Goal: Task Accomplishment & Management: Manage account settings

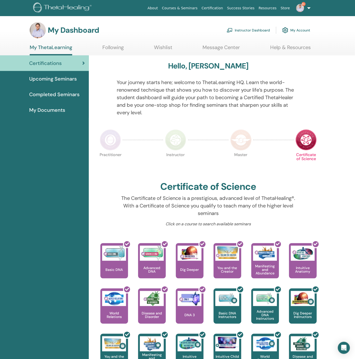
click at [296, 29] on link "My Account" at bounding box center [296, 30] width 28 height 11
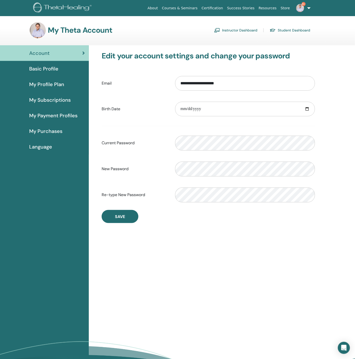
click at [38, 112] on span "My Payment Profiles" at bounding box center [53, 116] width 48 height 8
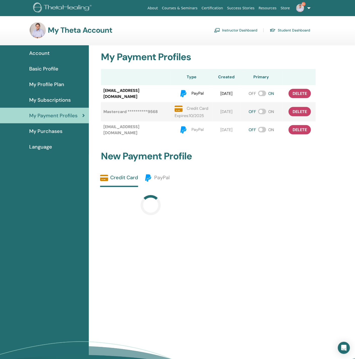
click at [46, 81] on span "My Profile Plan" at bounding box center [46, 84] width 35 height 8
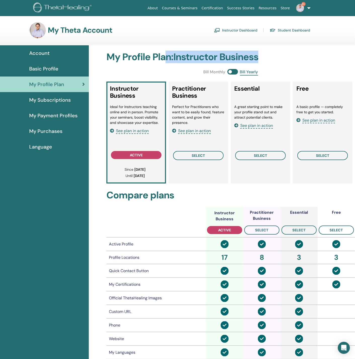
drag, startPoint x: 168, startPoint y: 52, endPoint x: 275, endPoint y: 60, distance: 107.4
click at [275, 60] on h2 "My Profile Plan : Instructor Business" at bounding box center [230, 57] width 249 height 12
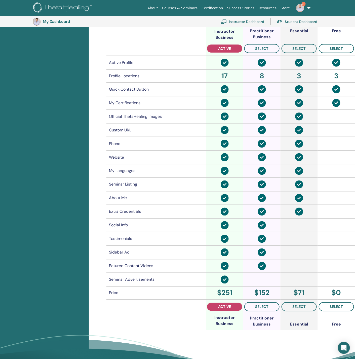
scroll to position [199, 0]
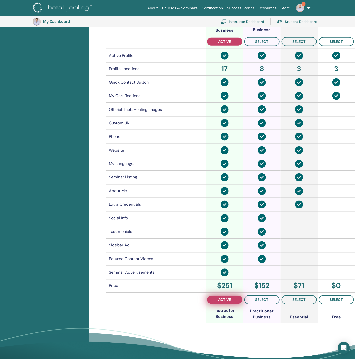
click at [214, 296] on button "active" at bounding box center [224, 300] width 35 height 8
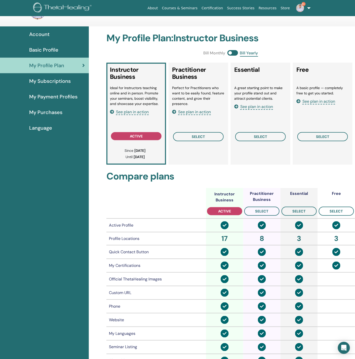
scroll to position [0, 0]
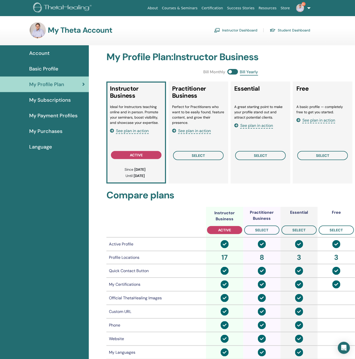
click at [52, 96] on span "My Subscriptions" at bounding box center [50, 100] width 42 height 8
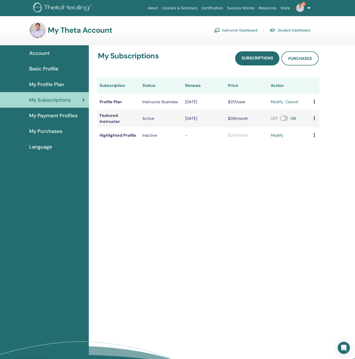
click at [231, 178] on div "My Subscriptions Subscriptions Purchases Subscription Status Renews Price Actio…" at bounding box center [222, 218] width 266 height 346
